Goal: Task Accomplishment & Management: Use online tool/utility

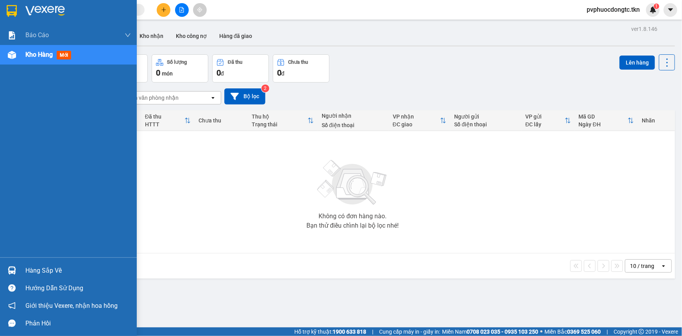
click at [26, 265] on div "Hàng sắp về" at bounding box center [78, 271] width 106 height 12
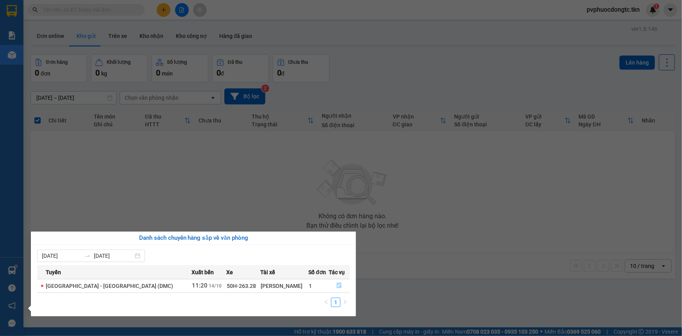
click at [330, 285] on button "button" at bounding box center [339, 286] width 20 height 13
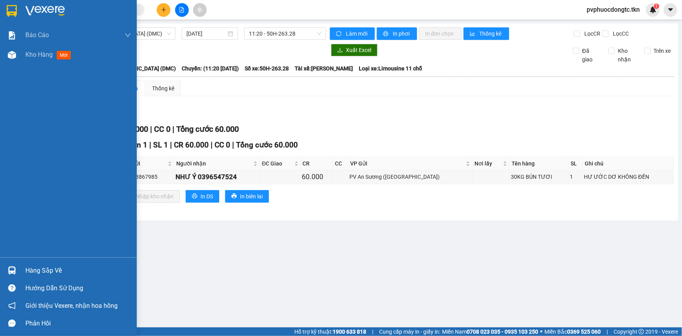
click at [42, 266] on div "Hàng sắp về" at bounding box center [78, 271] width 106 height 12
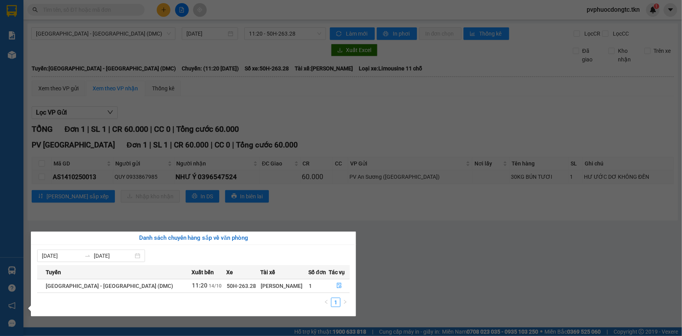
click at [384, 211] on section "Kết quả tìm kiếm ( 0 ) Bộ lọc No Data pvphuocdongtc.tkn 1 Báo cáo Mẫu 1: Báo cá…" at bounding box center [341, 168] width 682 height 336
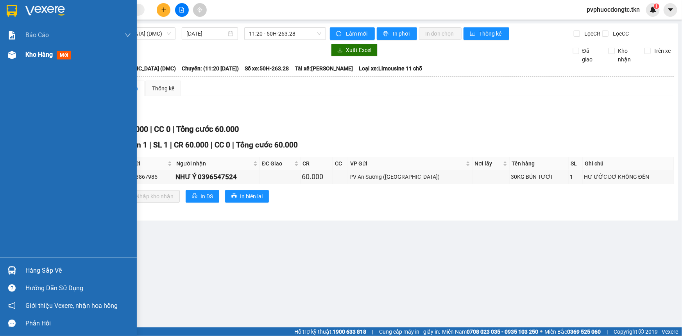
click at [16, 58] on img at bounding box center [12, 55] width 8 height 8
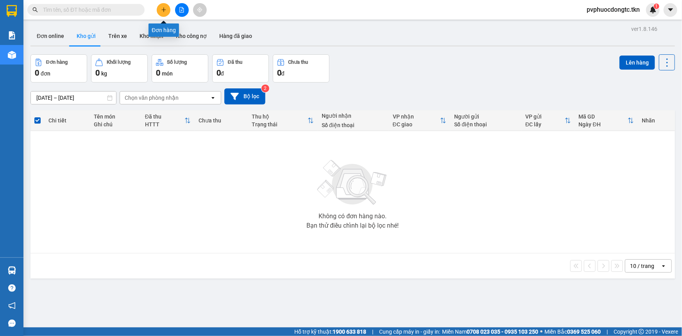
click at [166, 8] on icon "plus" at bounding box center [163, 9] width 5 height 5
